Goal: Task Accomplishment & Management: Use online tool/utility

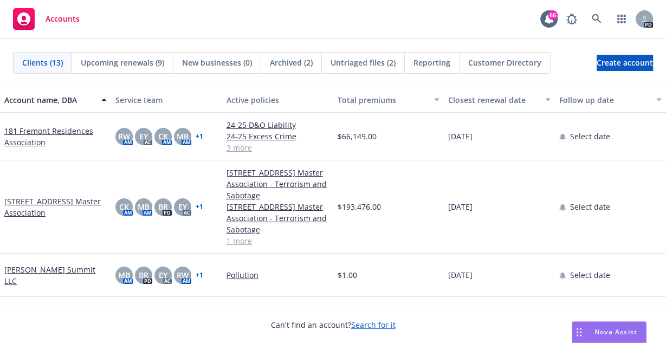
click at [604, 331] on span "Nova Assist" at bounding box center [615, 331] width 43 height 9
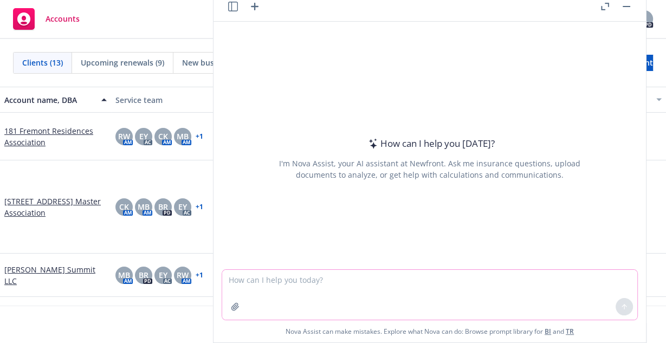
click at [357, 292] on textarea at bounding box center [429, 295] width 415 height 50
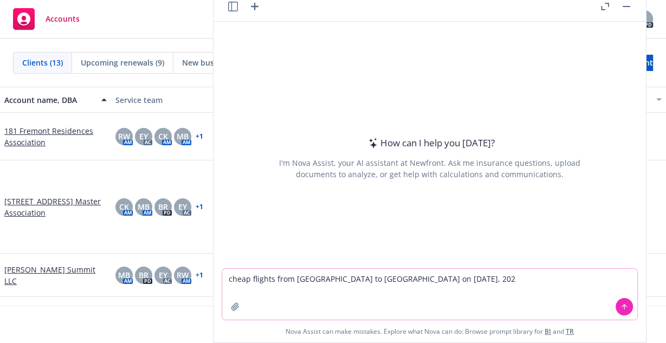
type textarea "cheap flights from [GEOGRAPHIC_DATA] to [GEOGRAPHIC_DATA] on [DATE]"
